Goal: Information Seeking & Learning: Learn about a topic

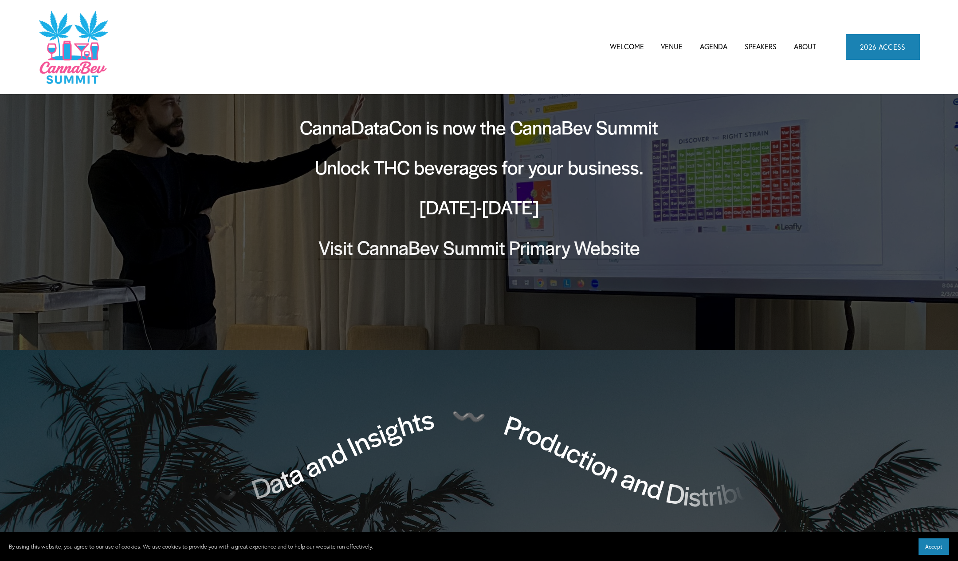
scroll to position [44, 0]
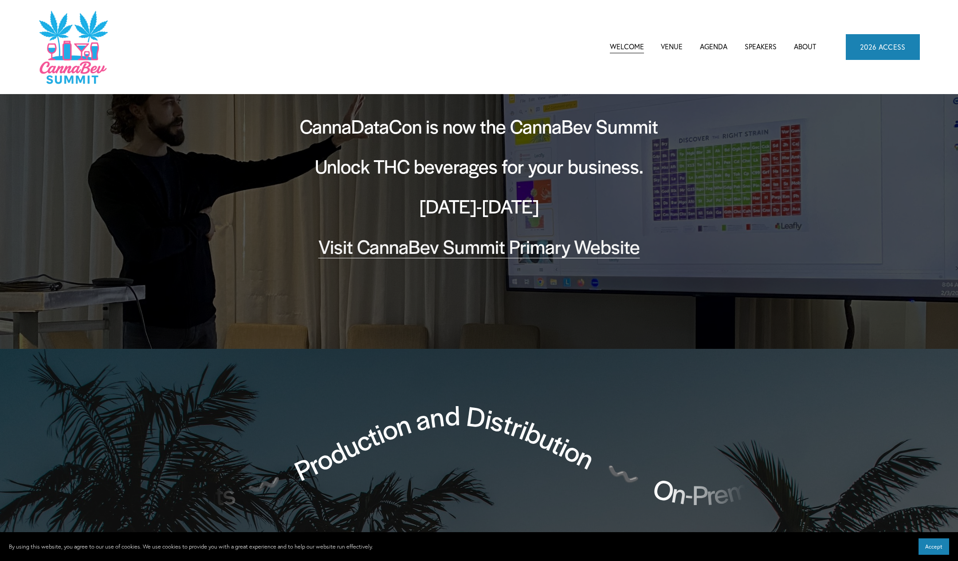
click at [520, 244] on link "Visit CannaBev Summit Primary Website" at bounding box center [480, 246] width 322 height 26
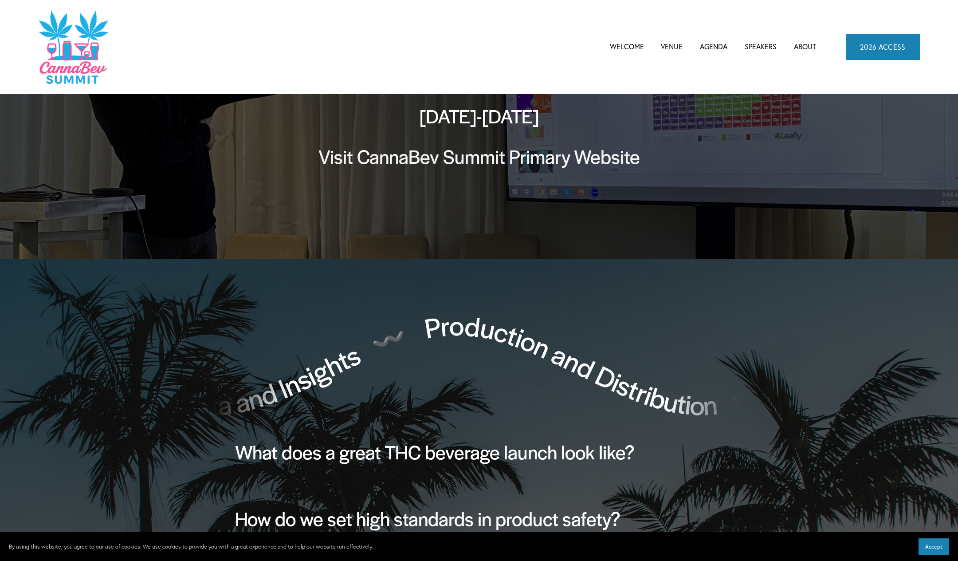
scroll to position [133, 0]
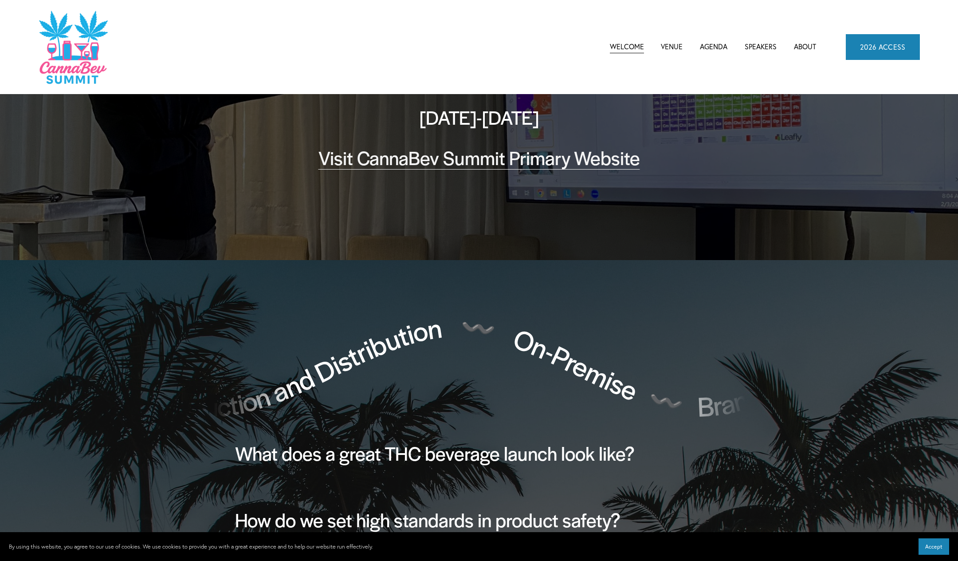
click at [0, 0] on span "CannaBev Summit 2026" at bounding box center [0, 0] width 0 height 0
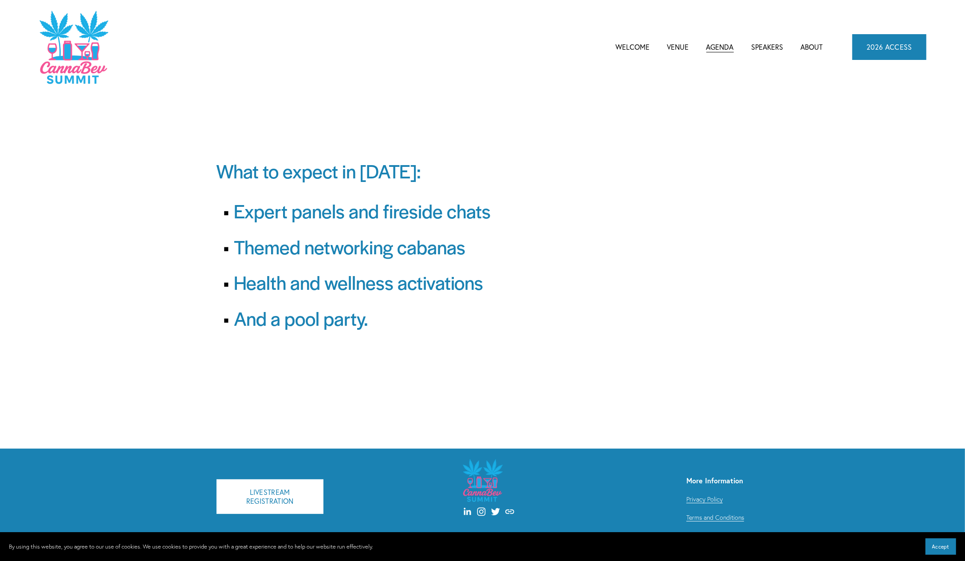
click at [780, 47] on link "Speakers" at bounding box center [767, 46] width 32 height 13
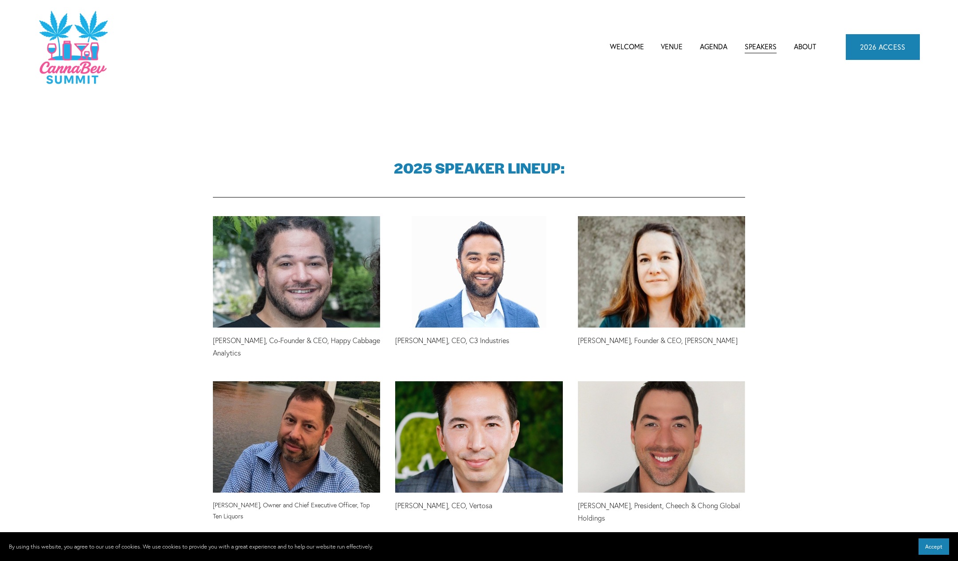
click at [675, 48] on link "Venue" at bounding box center [672, 46] width 22 height 13
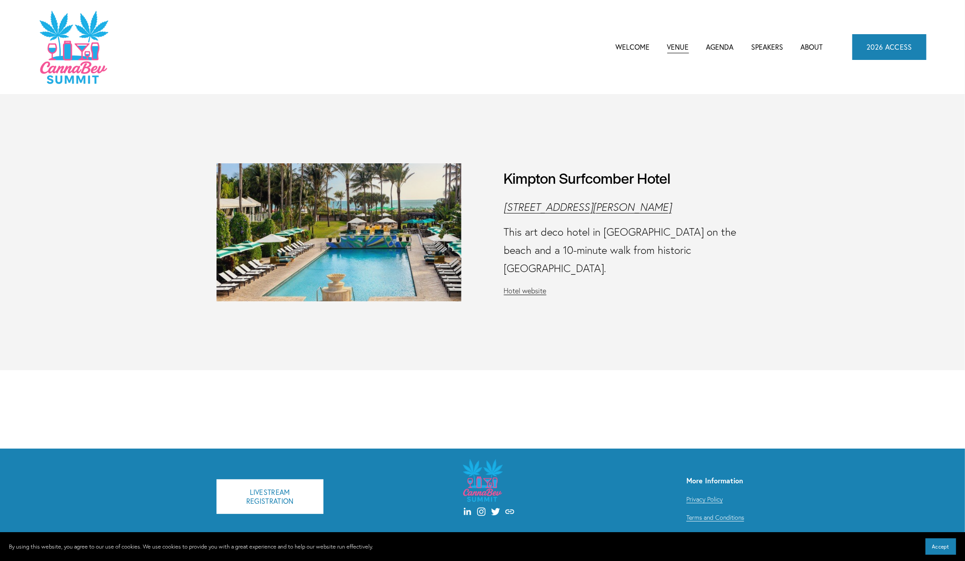
click at [872, 51] on link "2026 ACCESS" at bounding box center [889, 47] width 74 height 26
